Goal: Find specific page/section: Find specific page/section

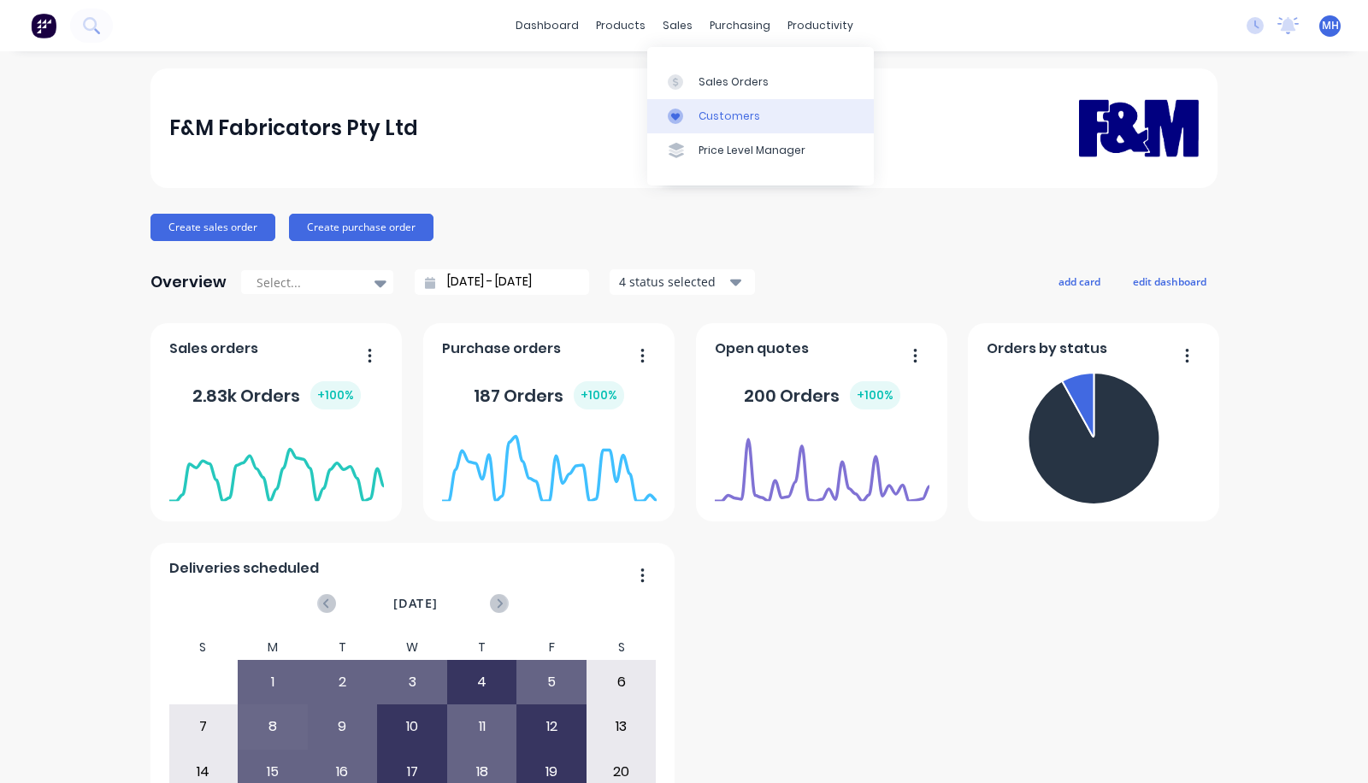
click at [695, 117] on link "Customers" at bounding box center [760, 116] width 227 height 34
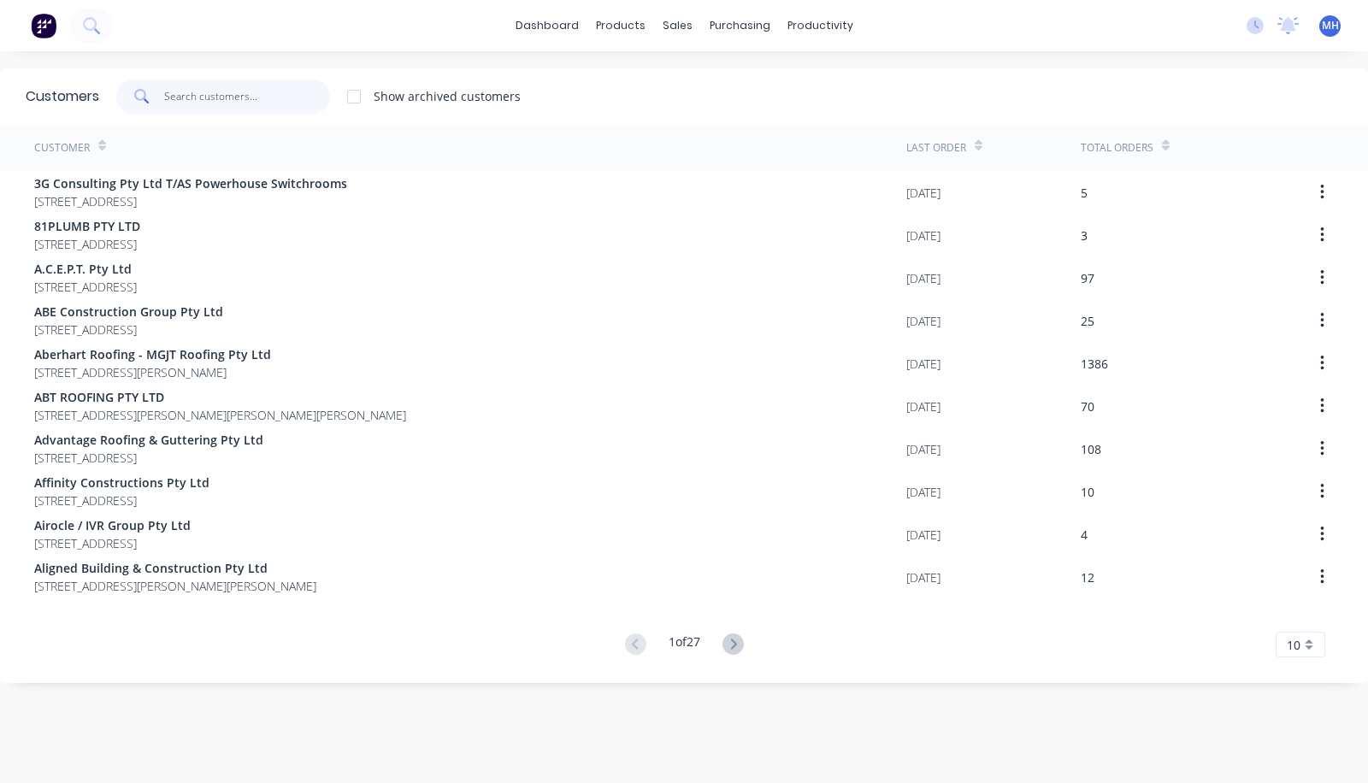
click at [215, 103] on input "text" at bounding box center [247, 97] width 167 height 34
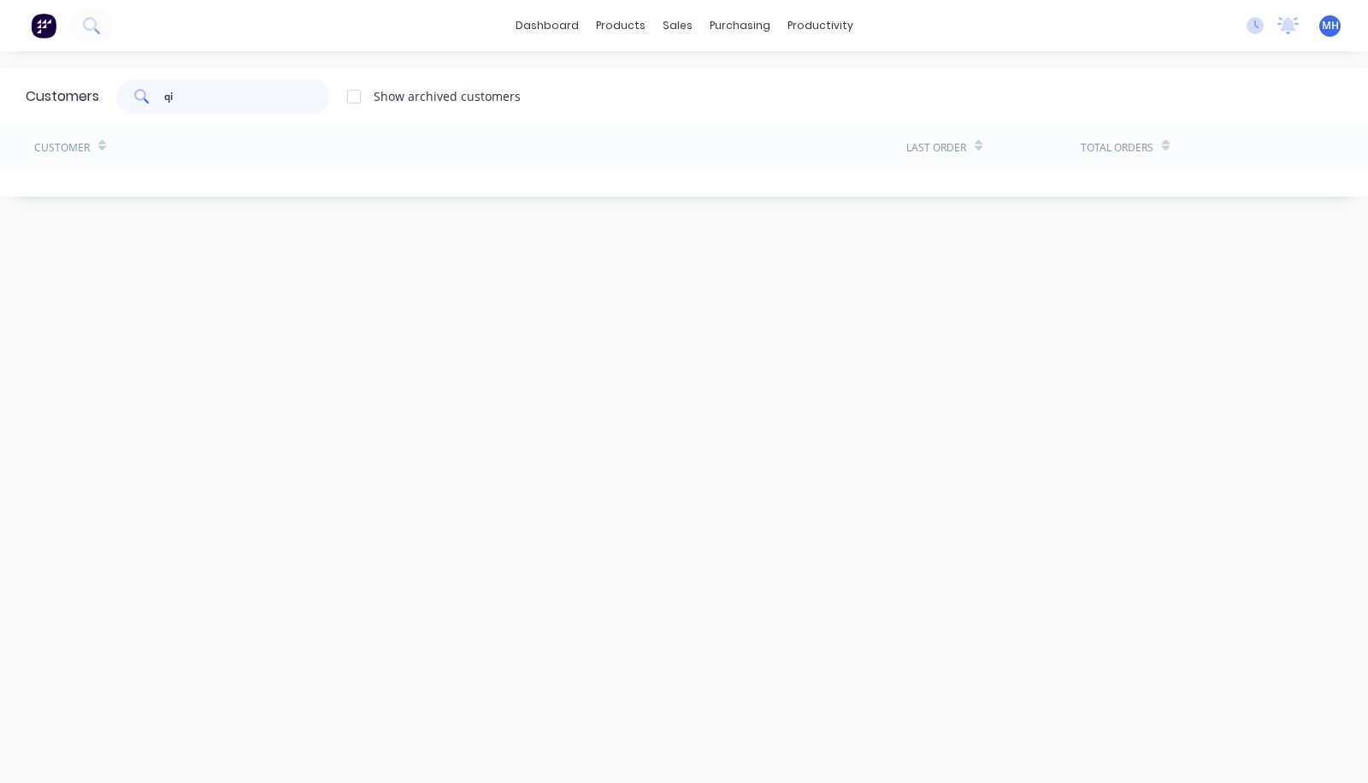
type input "q"
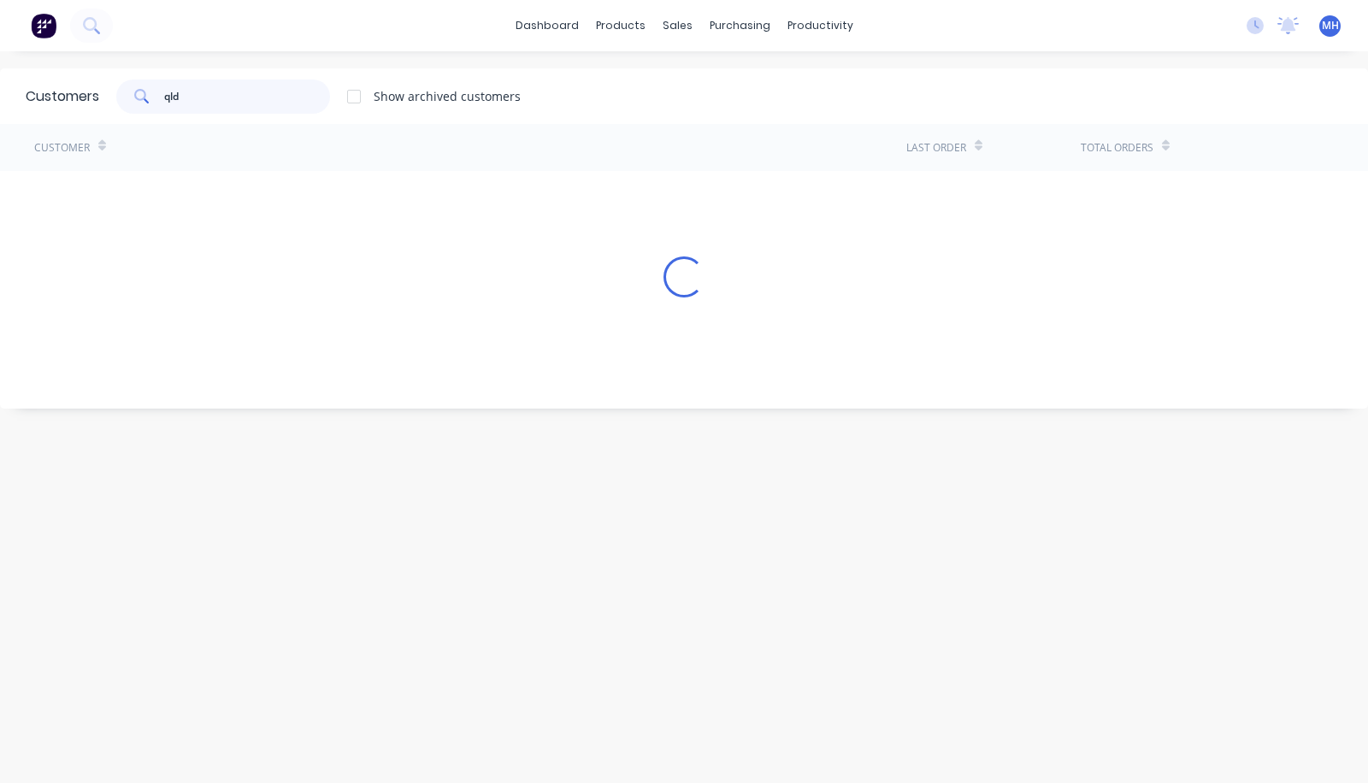
type input "qld"
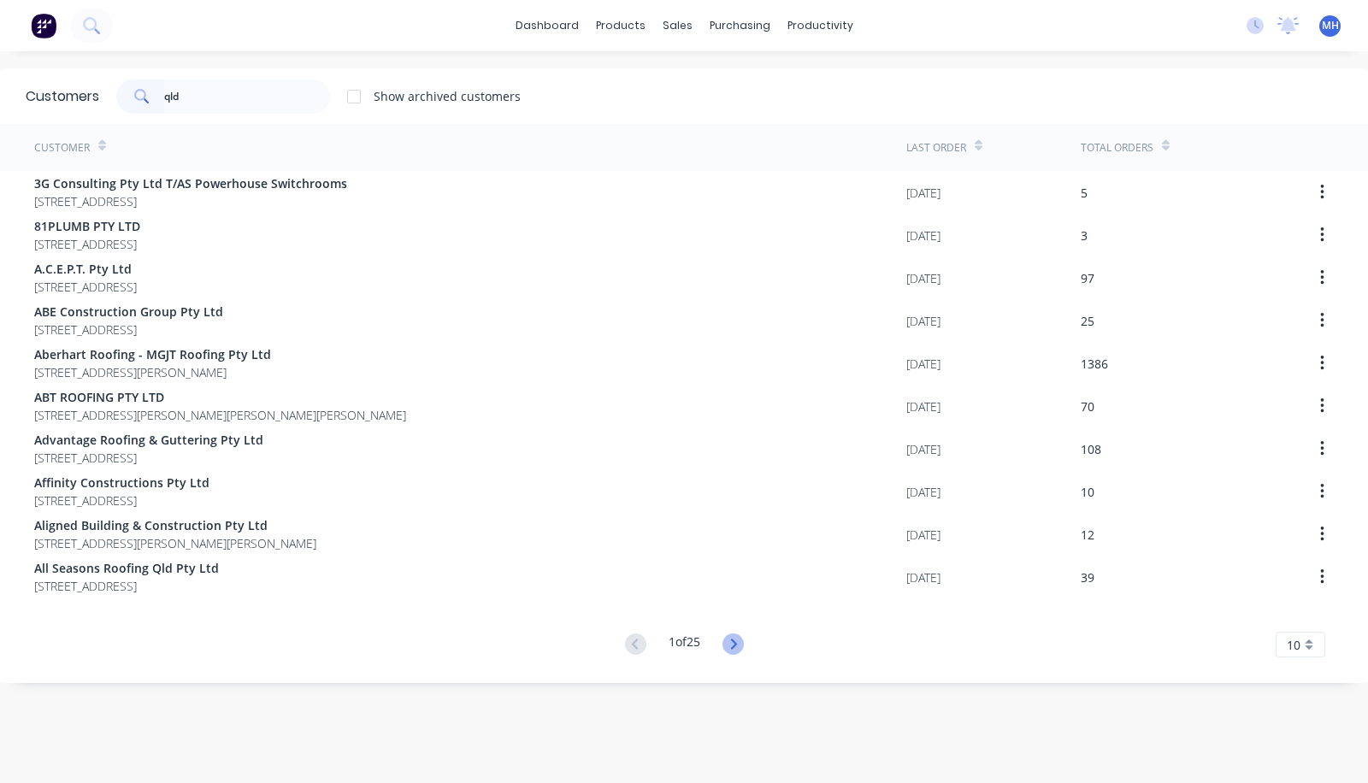
click at [723, 641] on icon at bounding box center [733, 644] width 21 height 21
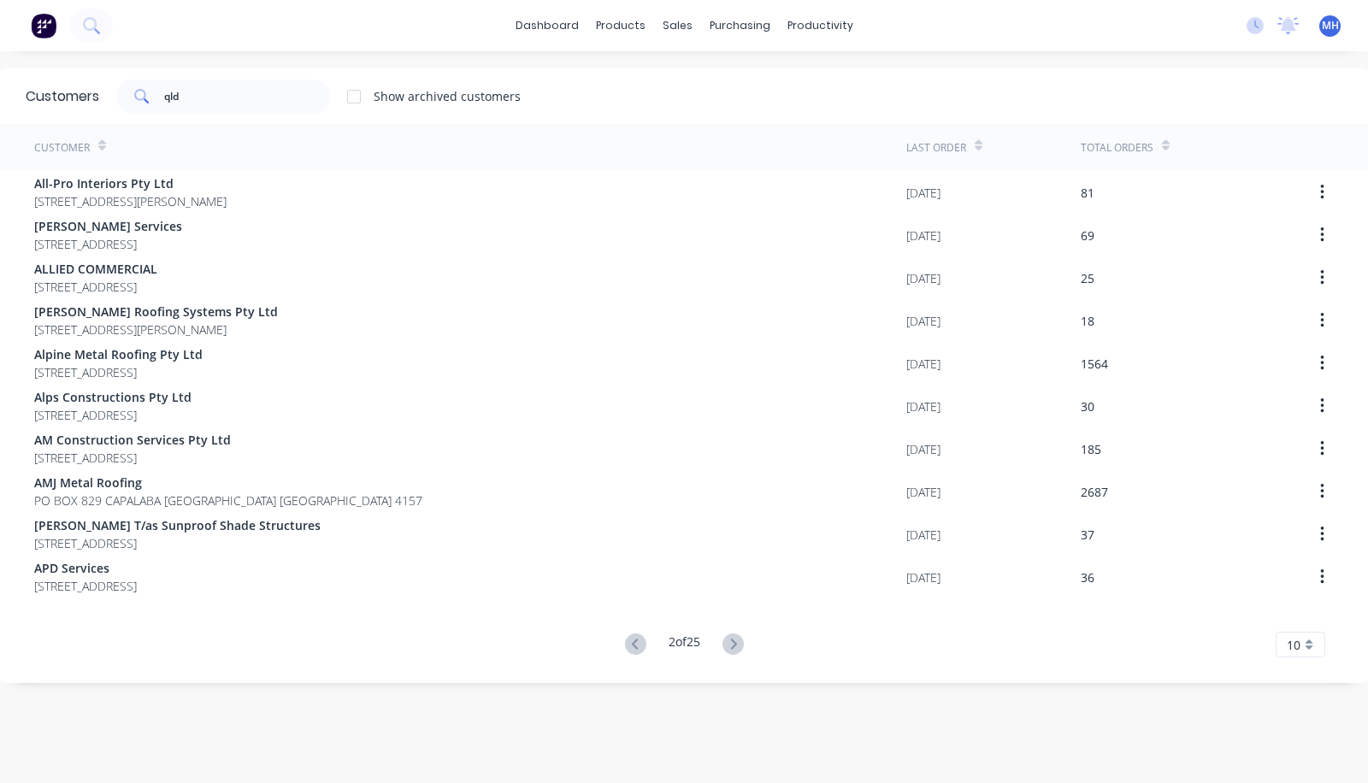
click at [719, 641] on div "Customers qld Show archived customers Customer Last Order Total Orders All-Pro …" at bounding box center [684, 434] width 1368 height 732
click at [723, 641] on icon at bounding box center [733, 644] width 21 height 21
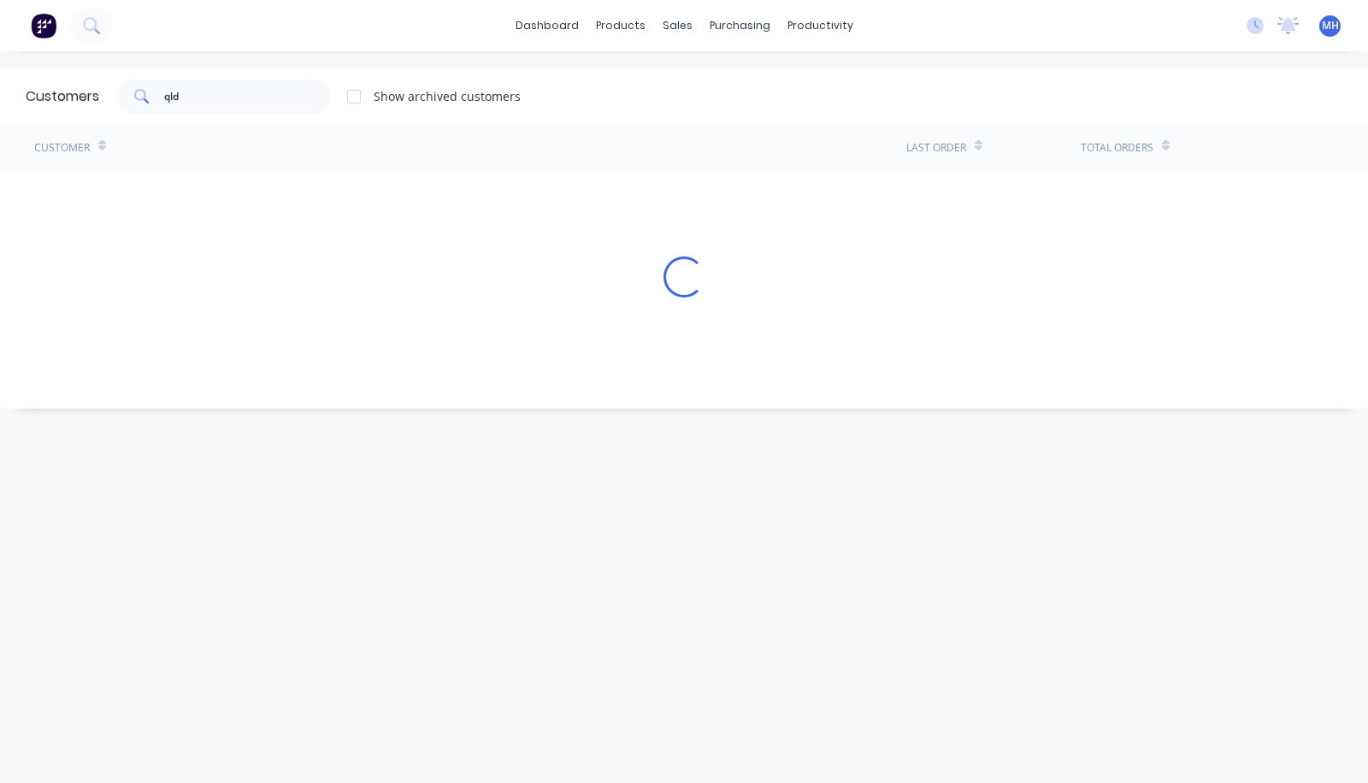
click at [719, 641] on div "Customers qld Show archived customers Customer Last Order Total Orders Loading.…" at bounding box center [684, 434] width 1368 height 732
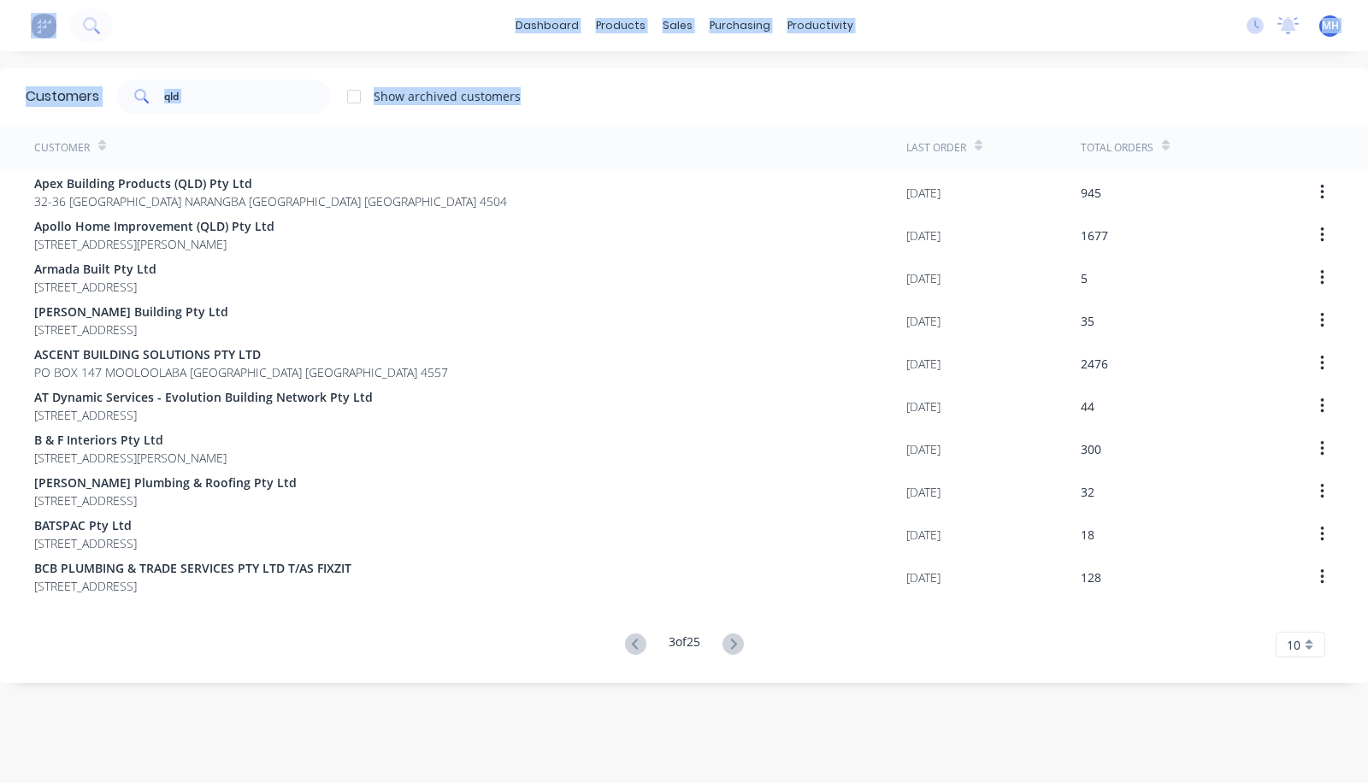
click at [723, 641] on icon at bounding box center [733, 644] width 21 height 21
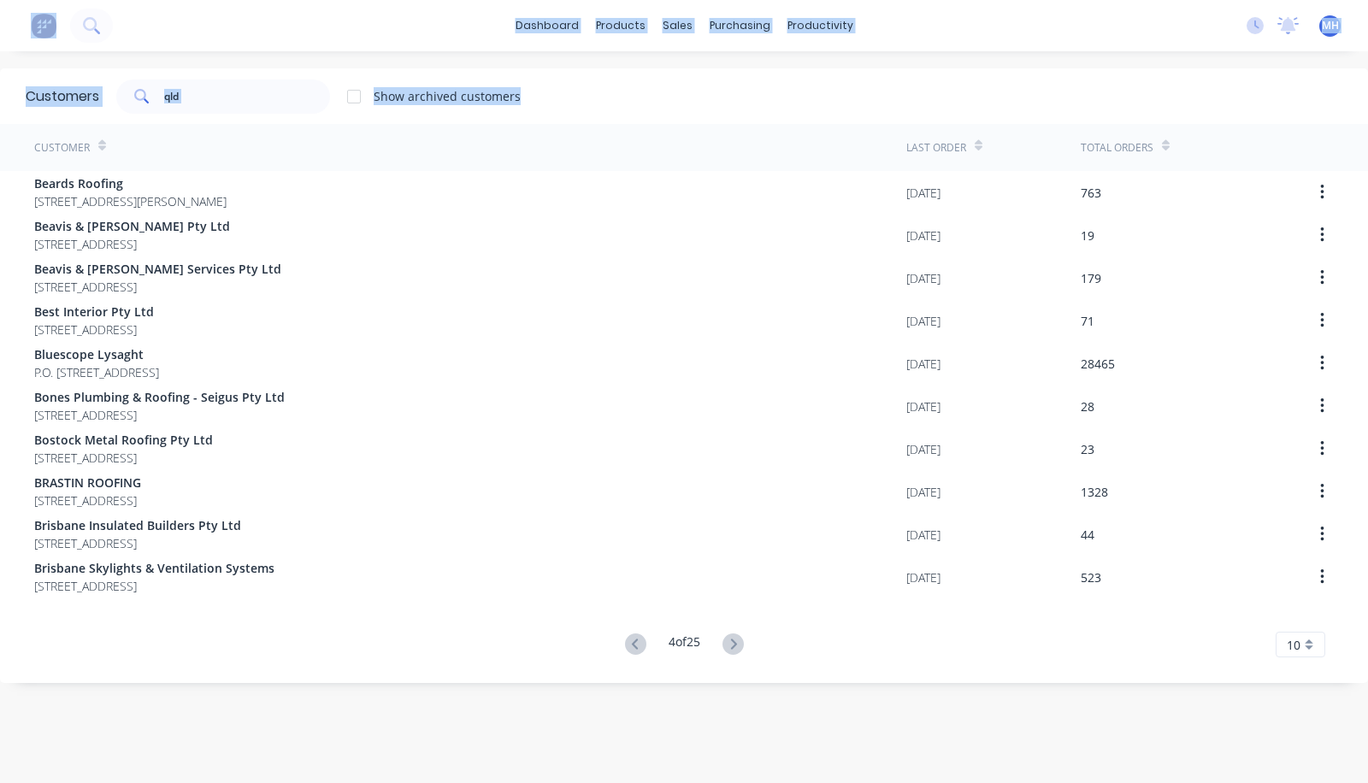
click at [719, 641] on div "Customers qld Show archived customers Customer Last Order Total Orders Beards R…" at bounding box center [684, 434] width 1368 height 732
click at [1288, 646] on div "10" at bounding box center [1301, 645] width 50 height 26
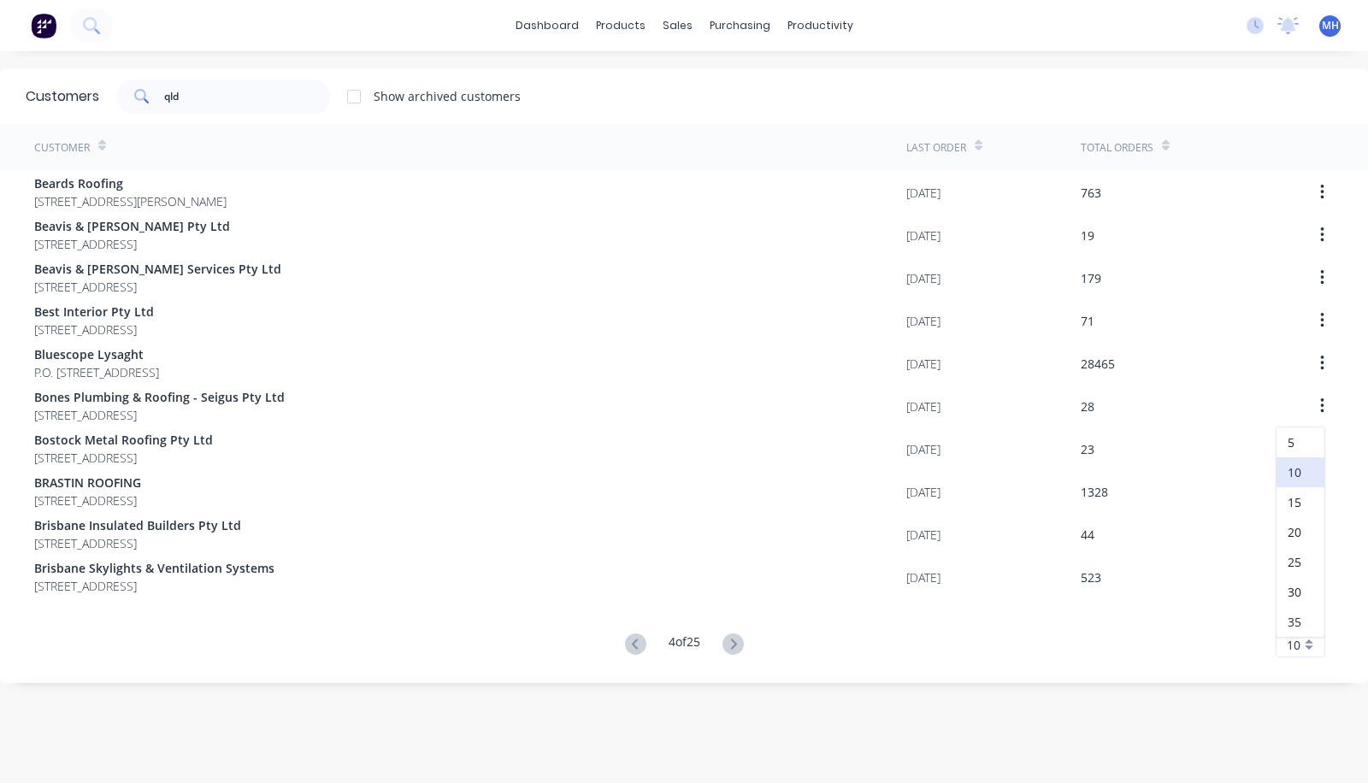
click at [1277, 612] on div "35" at bounding box center [1301, 622] width 48 height 30
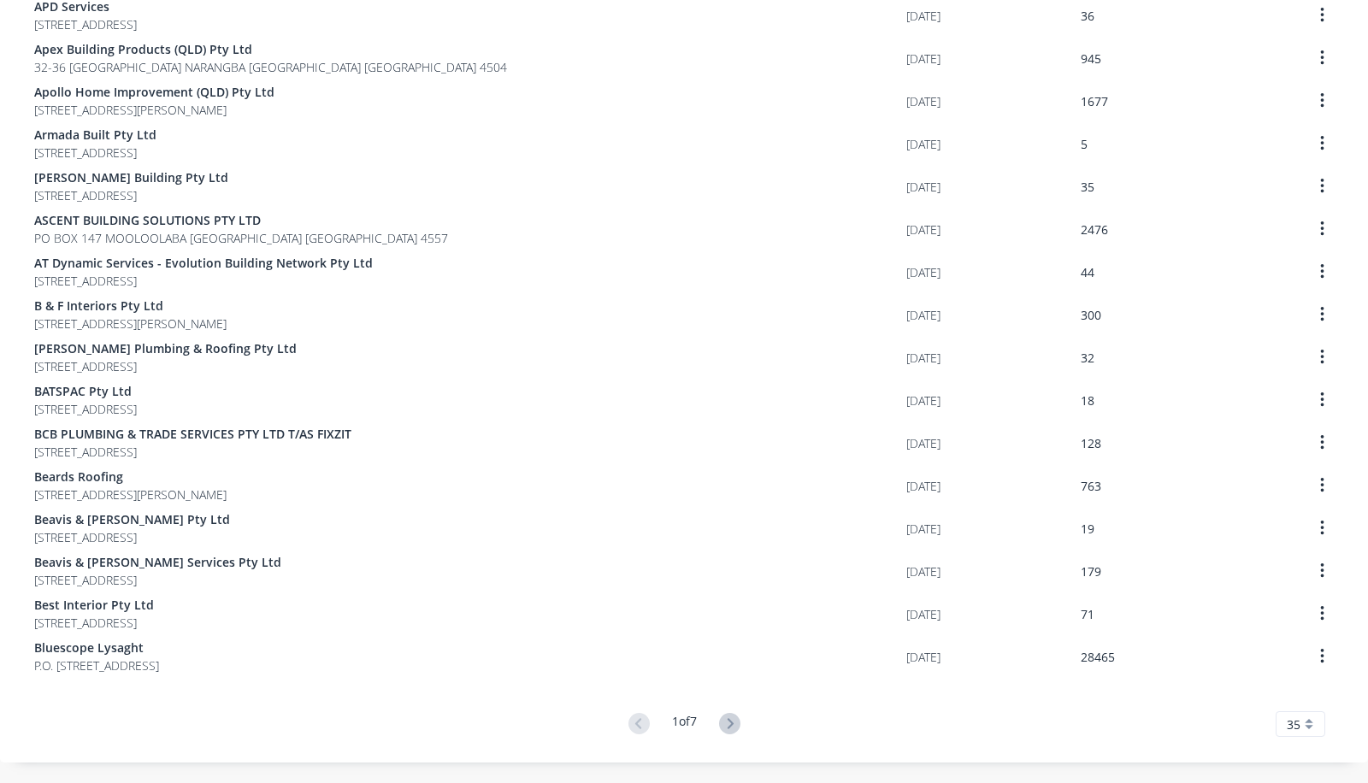
scroll to position [1028, 0]
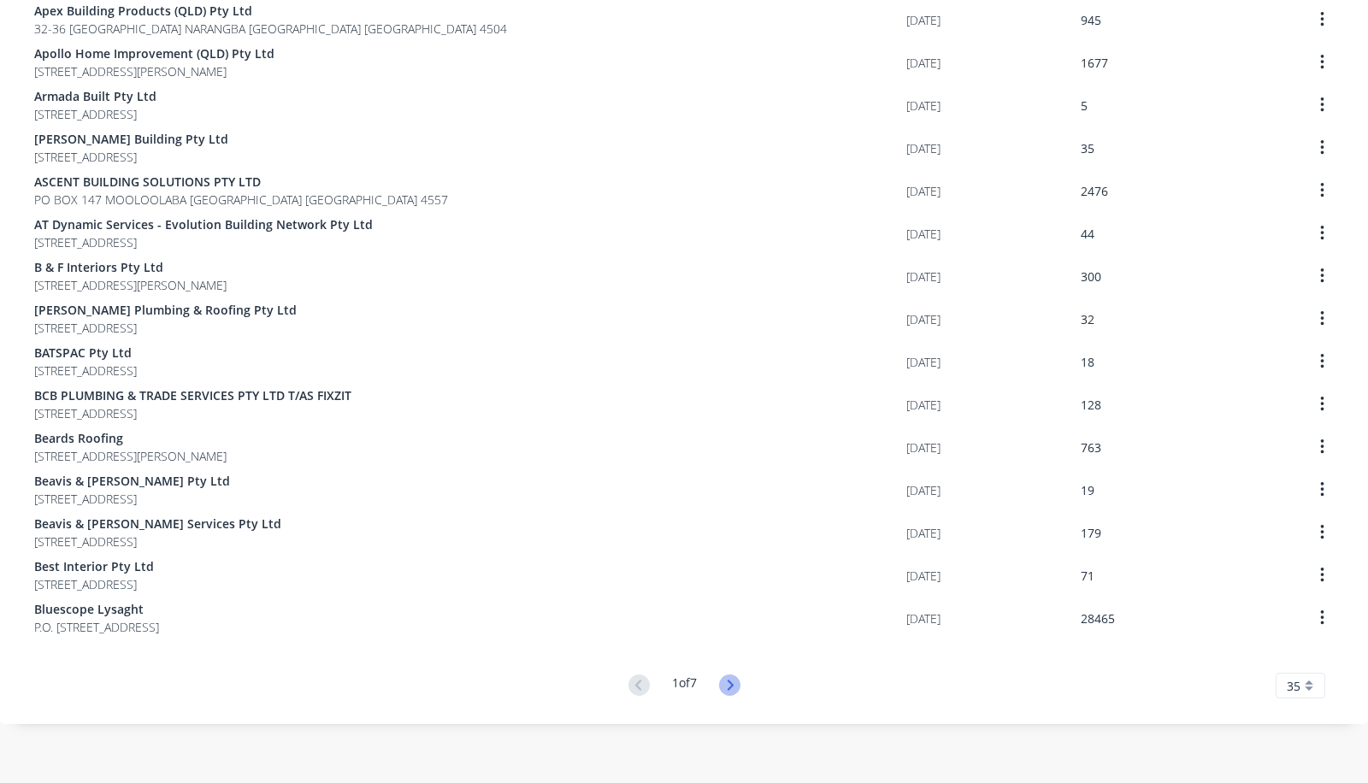
click at [725, 676] on icon at bounding box center [729, 685] width 21 height 21
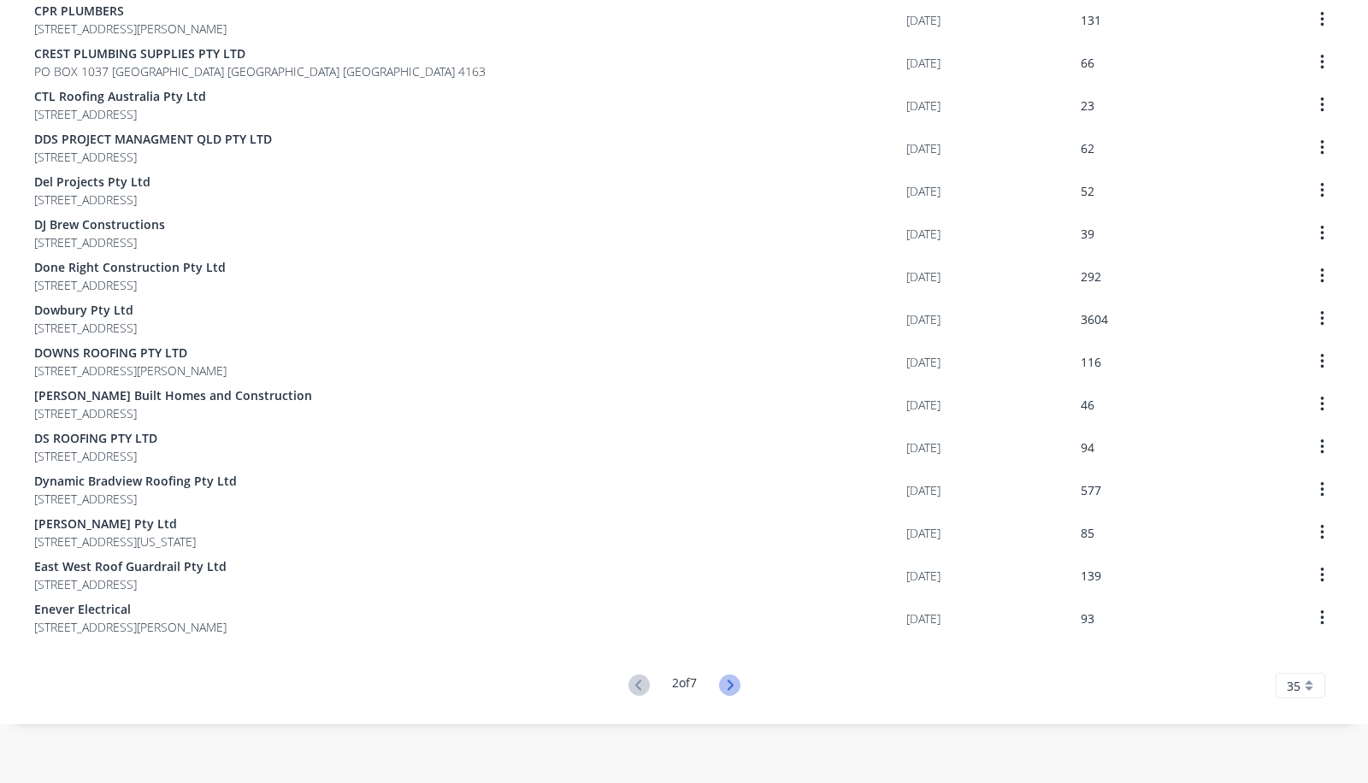
click at [723, 682] on icon at bounding box center [729, 685] width 21 height 21
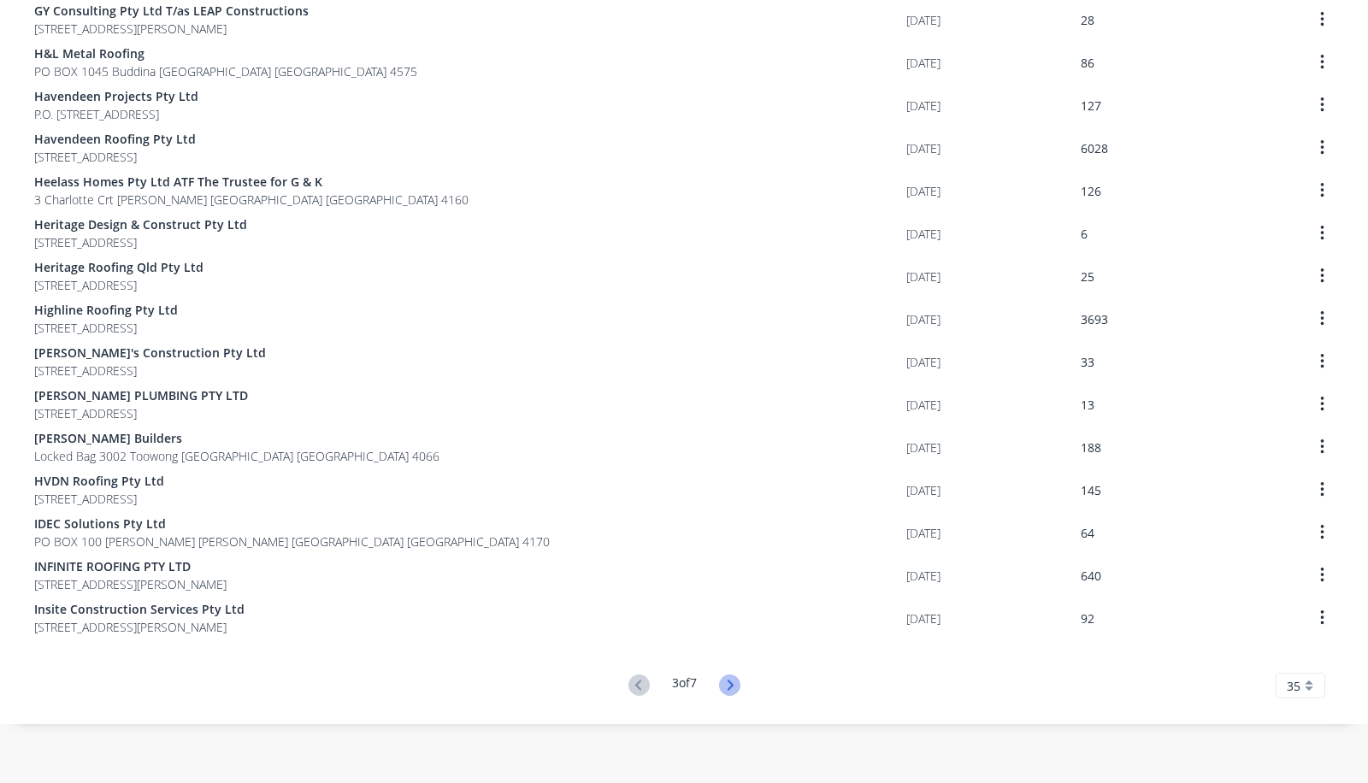
click at [723, 683] on icon at bounding box center [729, 685] width 21 height 21
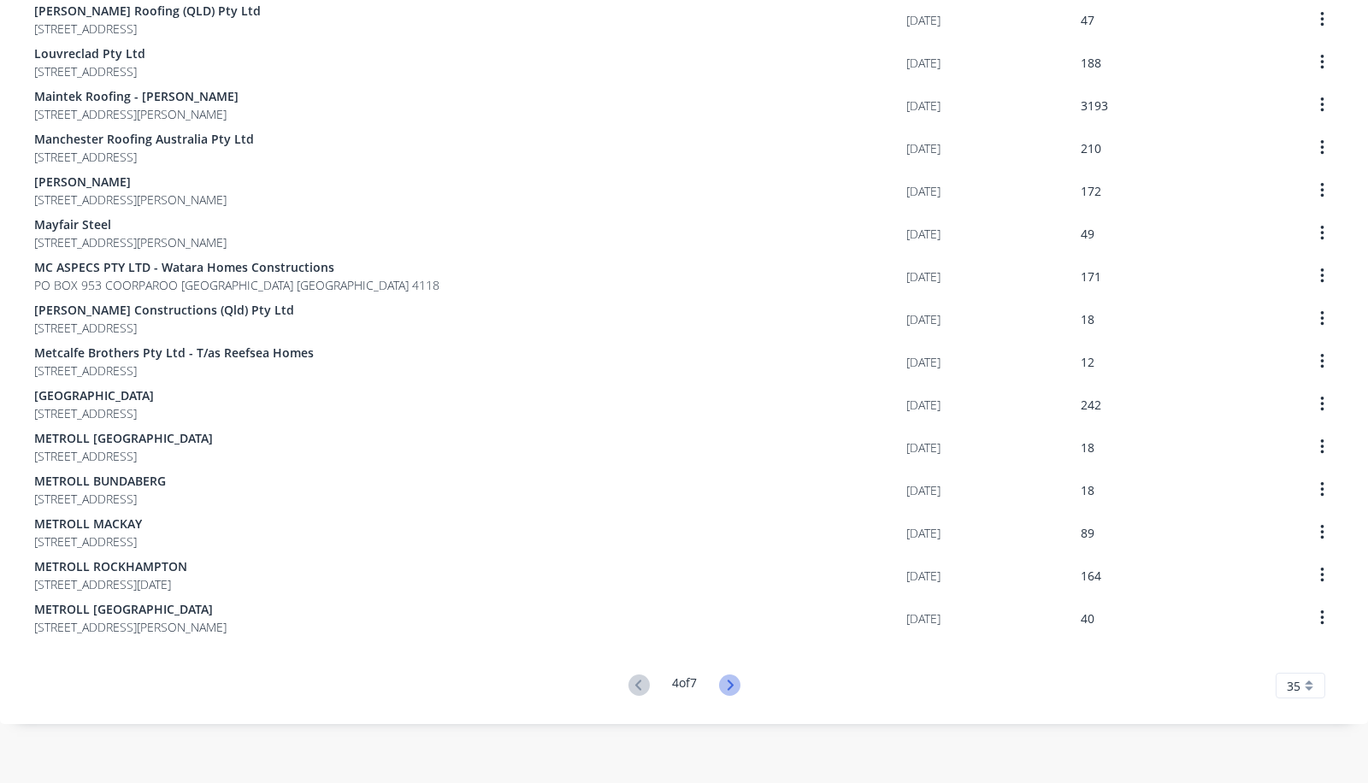
click at [719, 682] on icon at bounding box center [729, 685] width 21 height 21
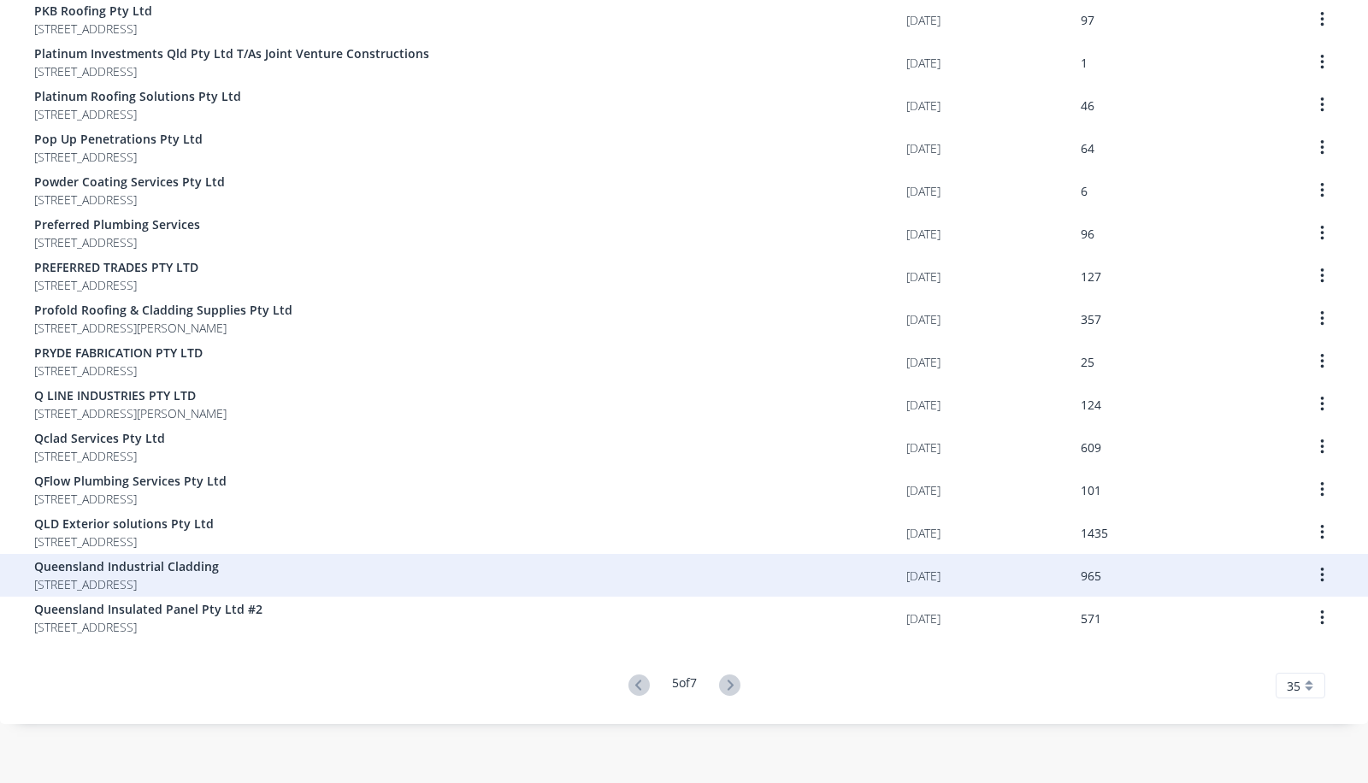
click at [316, 570] on div "Queensland Industrial Cladding [STREET_ADDRESS]" at bounding box center [470, 575] width 872 height 43
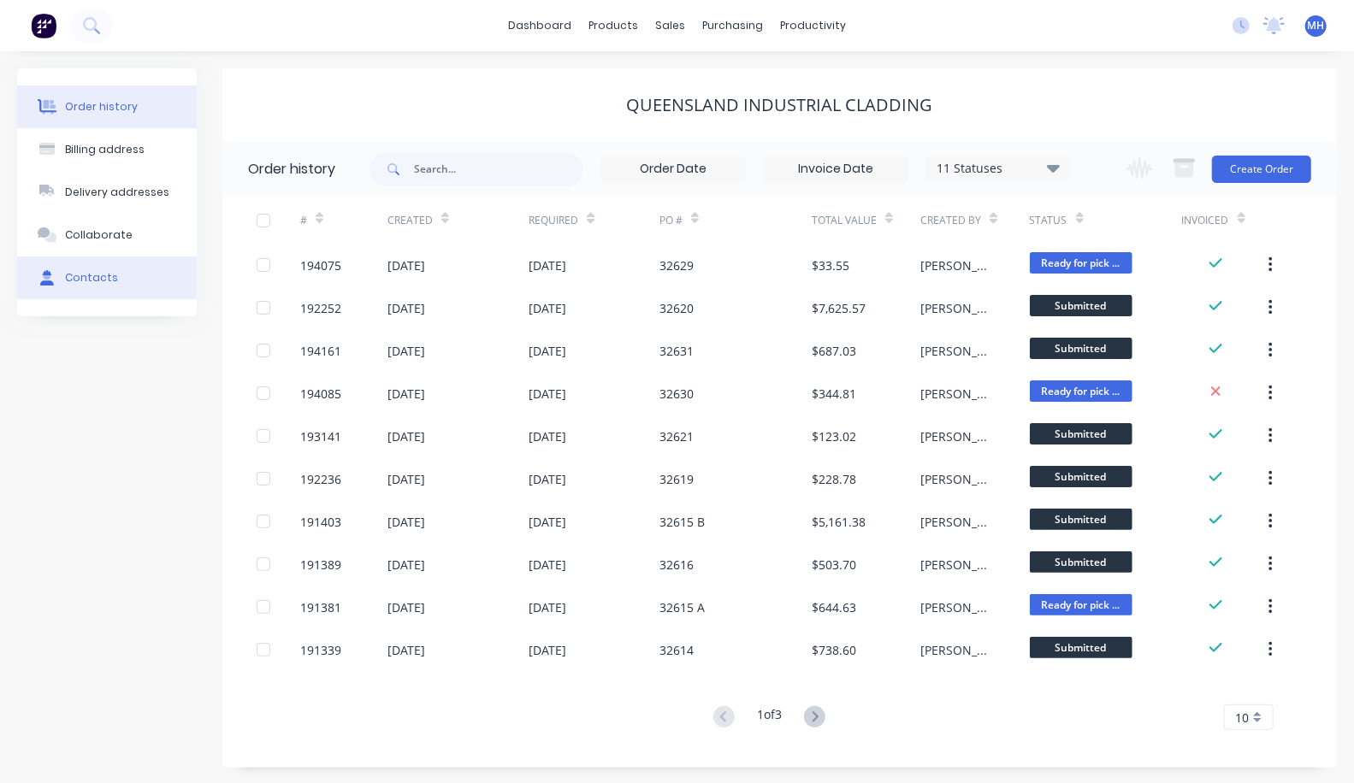
click at [100, 290] on button "Contacts" at bounding box center [107, 278] width 180 height 43
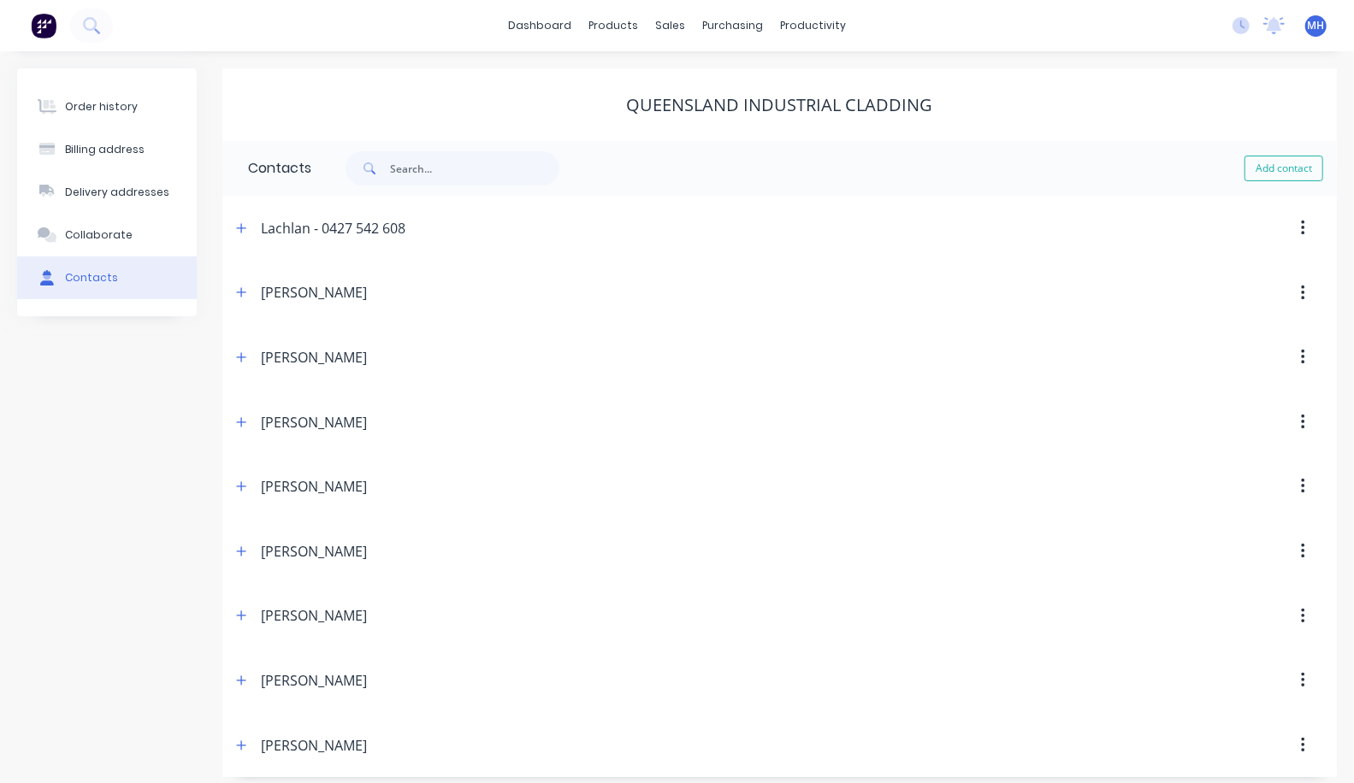
click at [83, 270] on div "Contacts" at bounding box center [91, 277] width 53 height 15
